Goal: Information Seeking & Learning: Learn about a topic

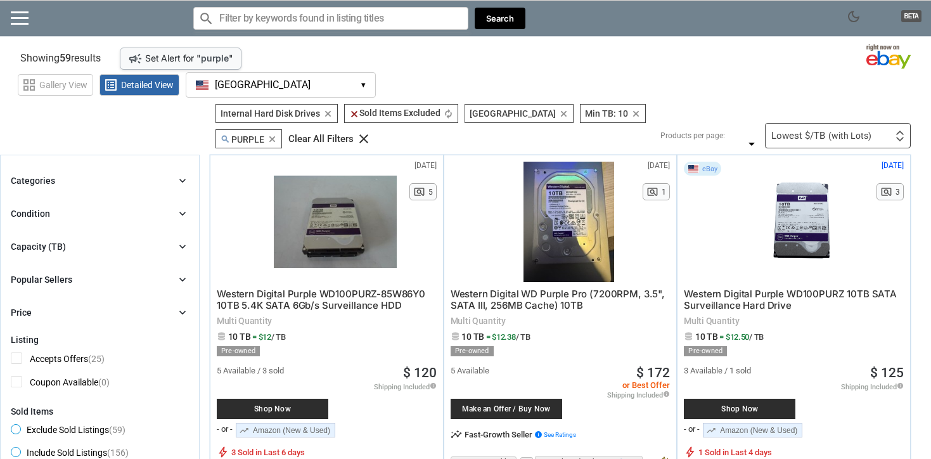
click at [631, 115] on icon "clear" at bounding box center [636, 114] width 10 height 10
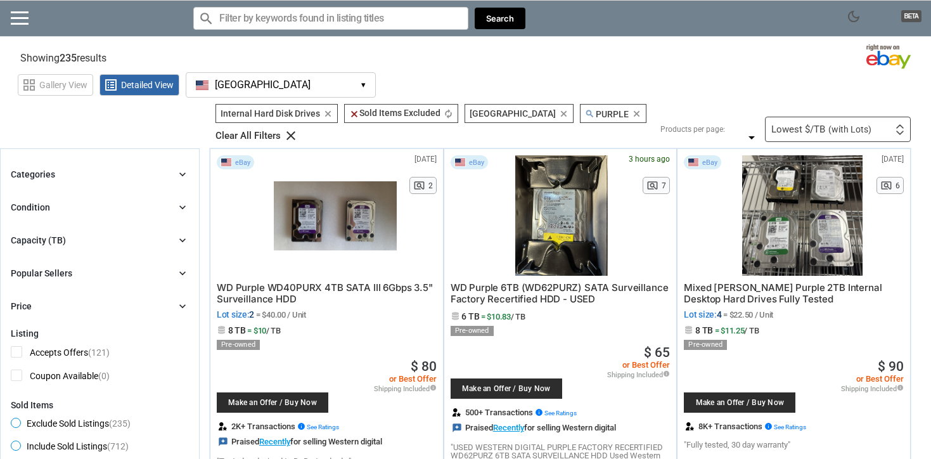
click at [632, 113] on icon "clear" at bounding box center [637, 114] width 10 height 10
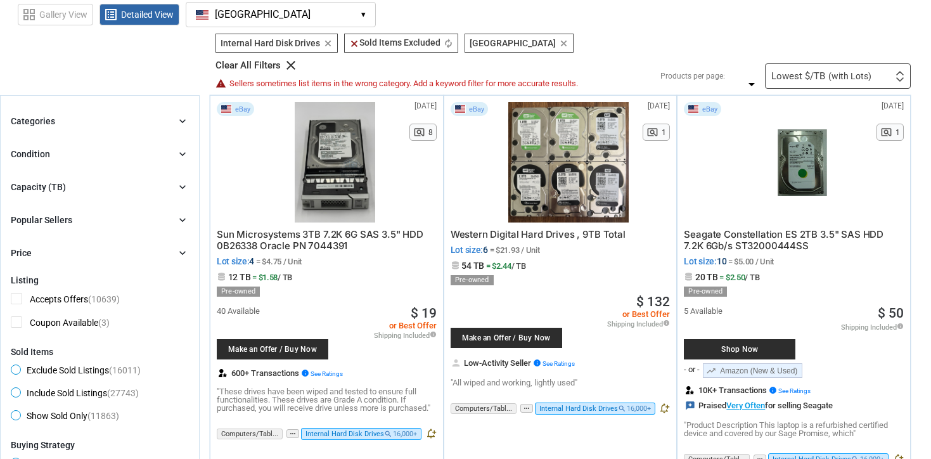
scroll to position [73, 0]
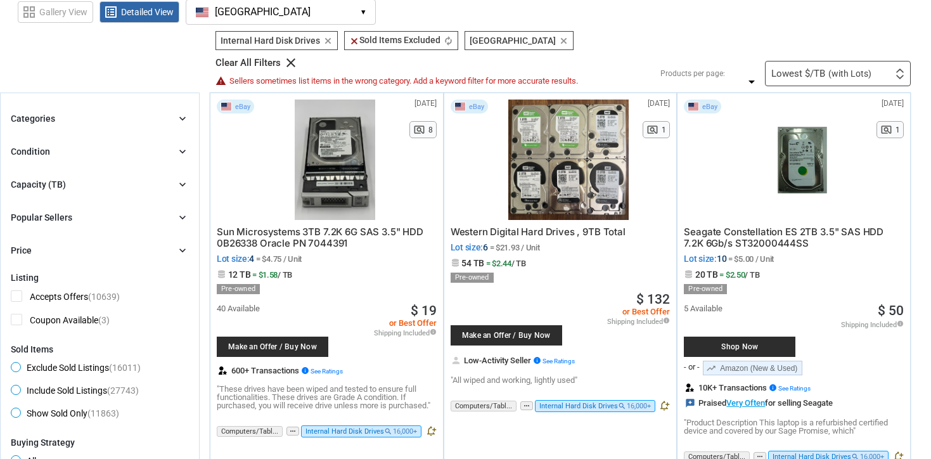
click at [75, 177] on div "Capacity (TB) chevron_right" at bounding box center [100, 184] width 178 height 15
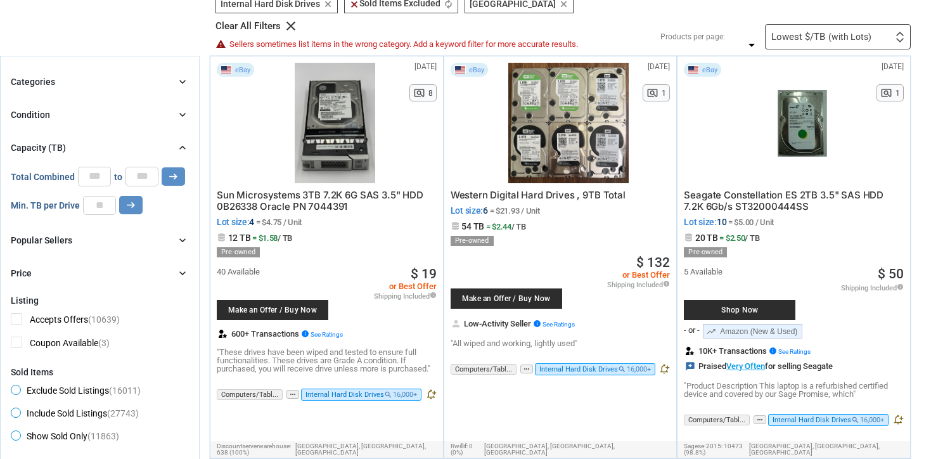
scroll to position [119, 0]
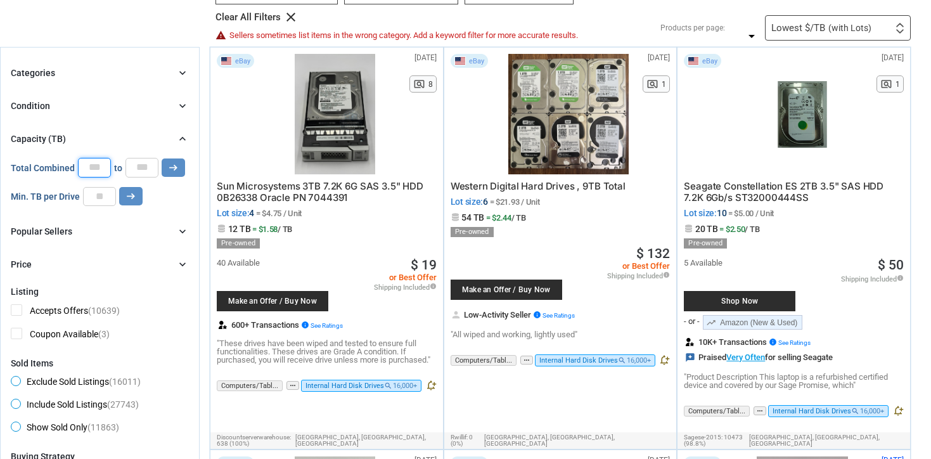
click at [84, 158] on input "*" at bounding box center [94, 167] width 33 height 19
click at [96, 187] on input "number" at bounding box center [99, 196] width 33 height 19
type input "**"
click at [126, 190] on icon "arrow_right_alt" at bounding box center [131, 196] width 12 height 12
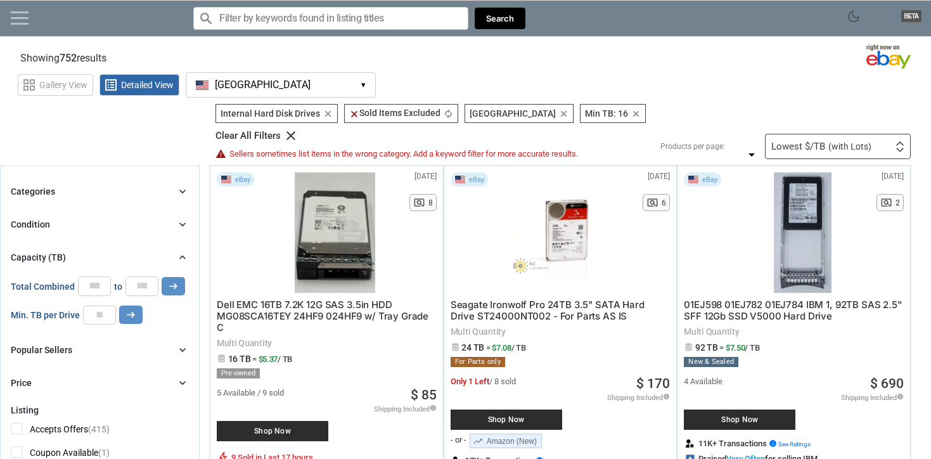
click at [15, 15] on link at bounding box center [20, 17] width 18 height 13
